Goal: Navigation & Orientation: Go to known website

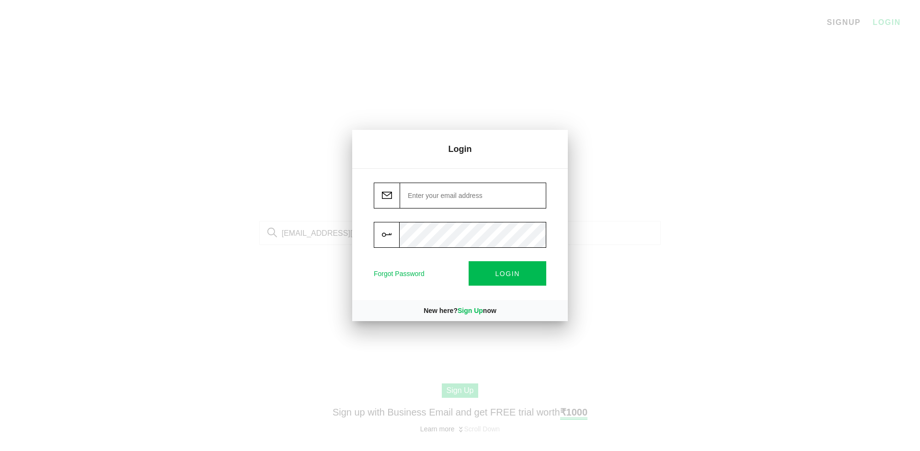
type input "fuzzpass@gmail.com"
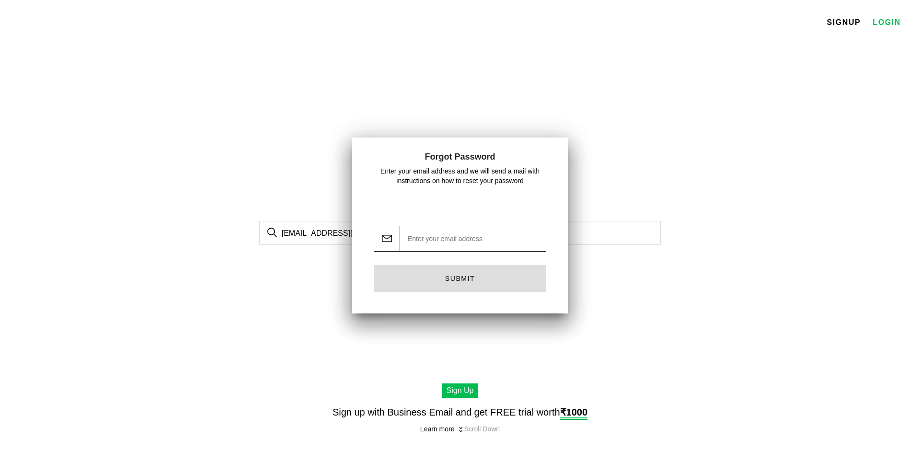
type input "fuzzpass@gmail.com"
type input "[EMAIL_ADDRESS][DOMAIN_NAME]"
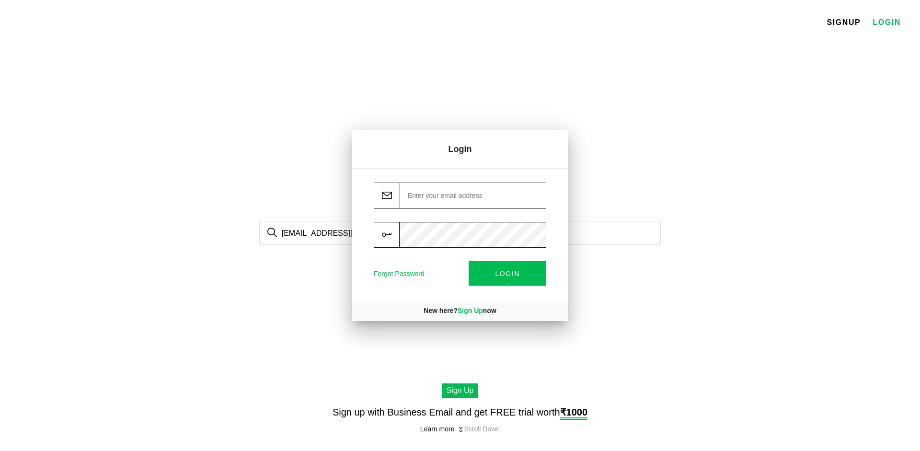
type input "[EMAIL_ADDRESS][DOMAIN_NAME]"
type input "fuzzpass@gmail.com"
